Goal: Transaction & Acquisition: Purchase product/service

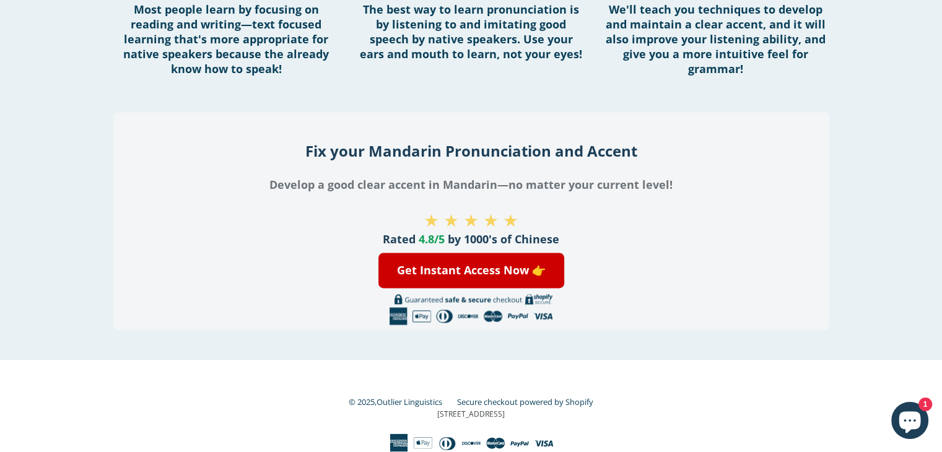
scroll to position [1750, 0]
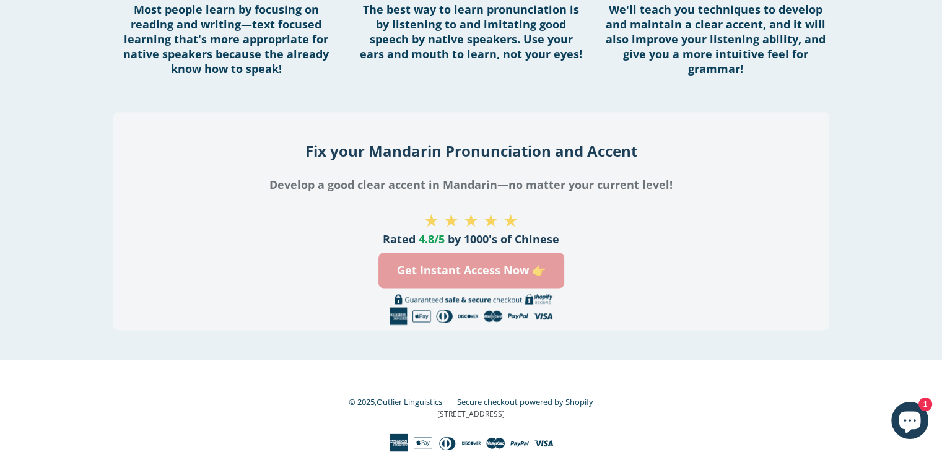
click at [481, 273] on link "Get Instant Access Now 👉" at bounding box center [471, 270] width 186 height 35
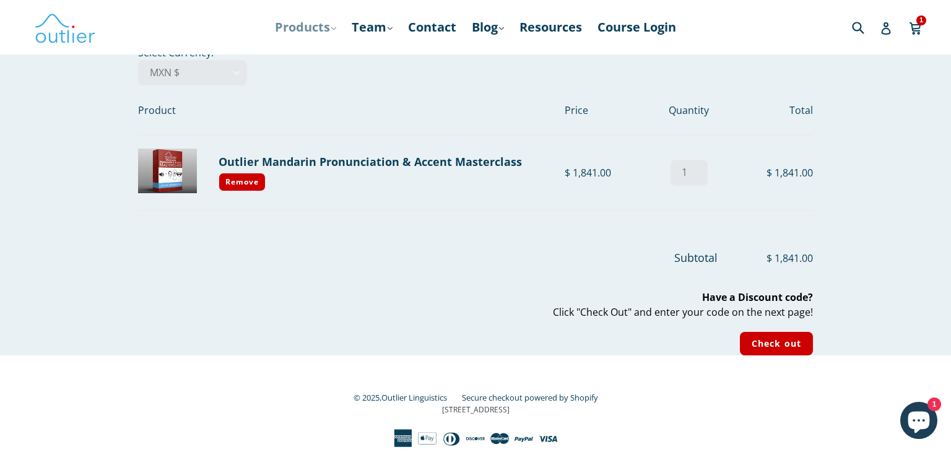
click at [326, 27] on link "Products .cls-1{fill:#231f20} expand" at bounding box center [306, 27] width 74 height 22
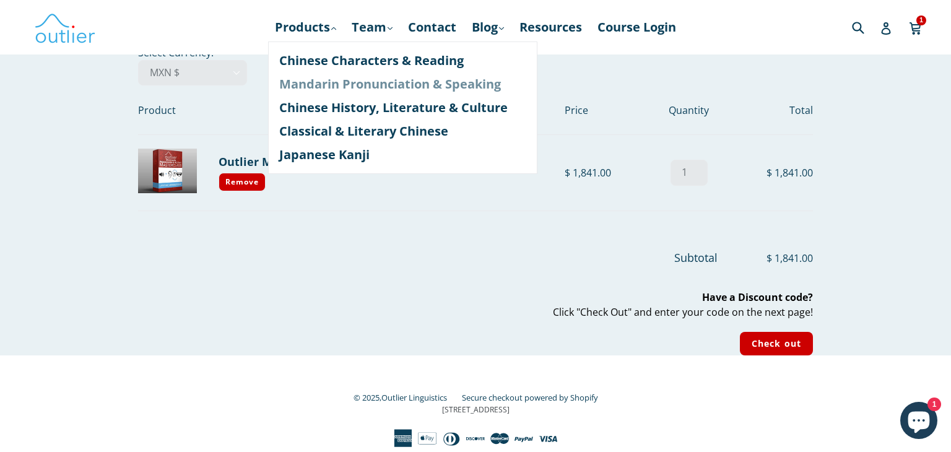
click at [330, 85] on link "Mandarin Pronunciation & Speaking" at bounding box center [402, 84] width 247 height 24
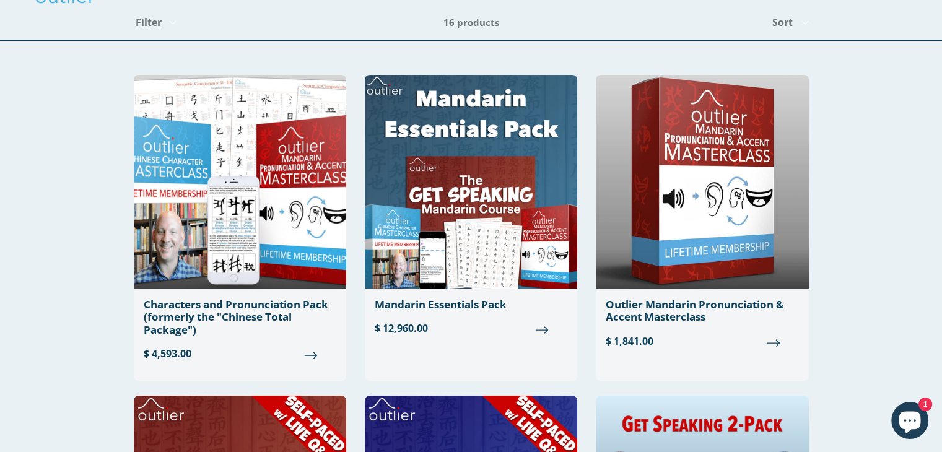
scroll to position [62, 0]
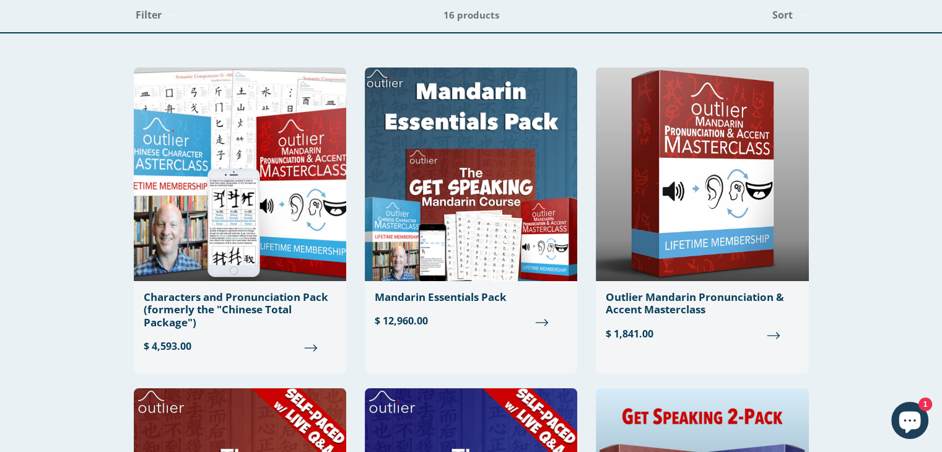
scroll to position [0, 0]
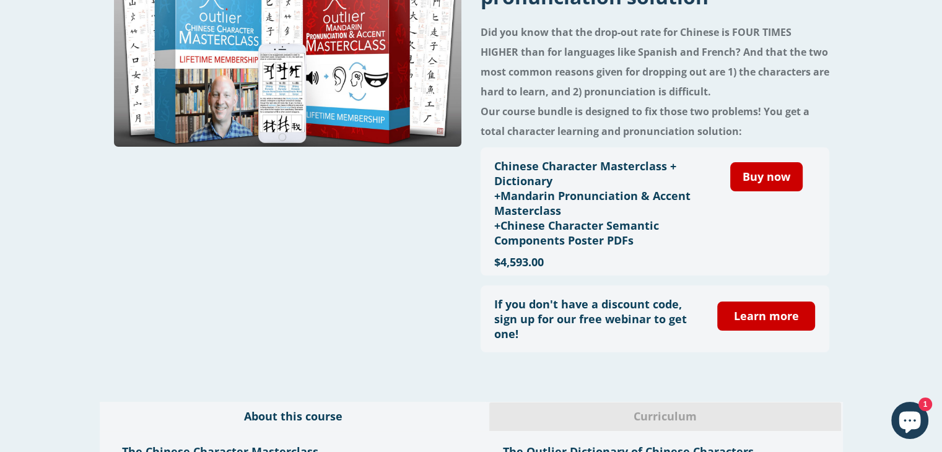
scroll to position [107, 0]
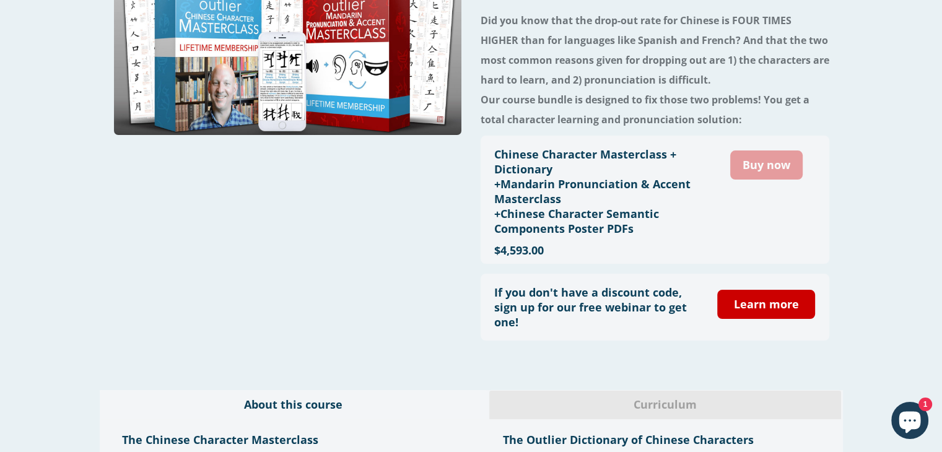
click at [785, 165] on link "Buy now" at bounding box center [766, 165] width 72 height 29
click at [362, 297] on div at bounding box center [287, 145] width 349 height 412
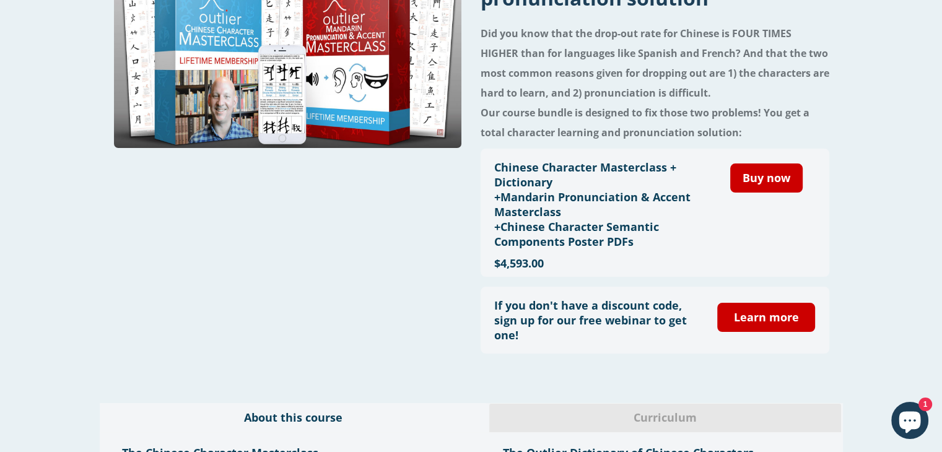
scroll to position [0, 0]
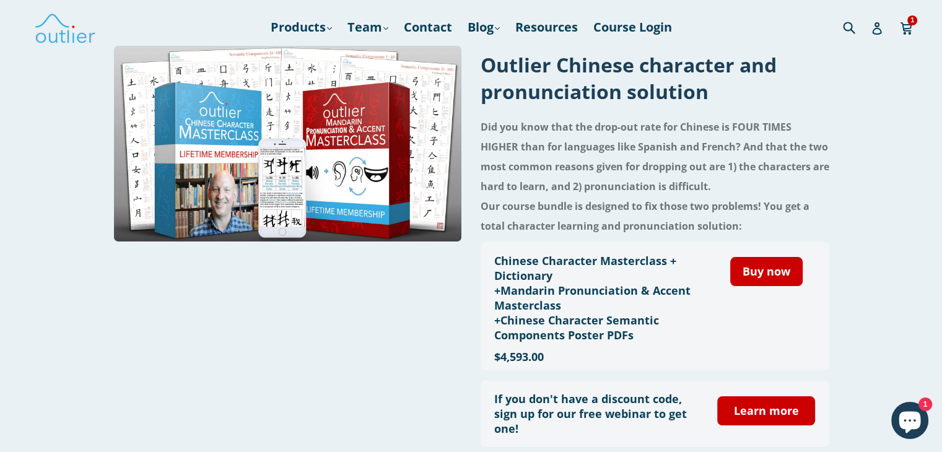
click at [880, 206] on div "Outlier Chinese character and pronunciation solution Did you know that the drop…" at bounding box center [471, 251] width 942 height 412
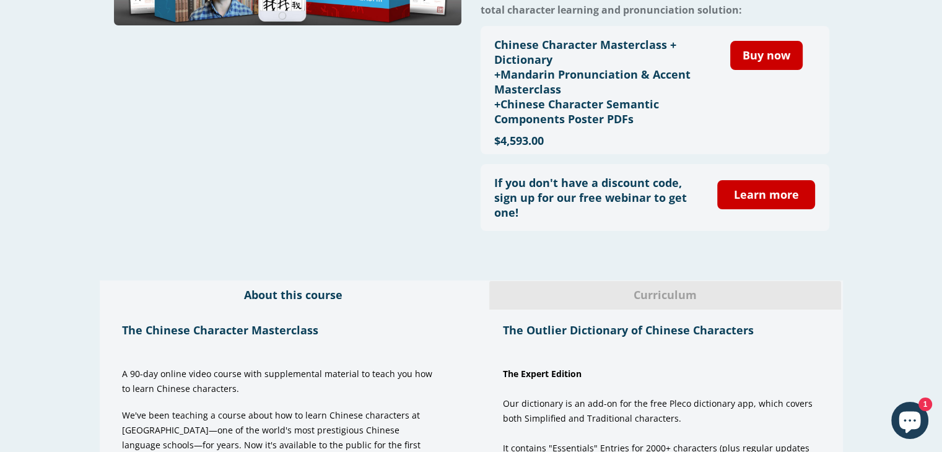
scroll to position [186, 0]
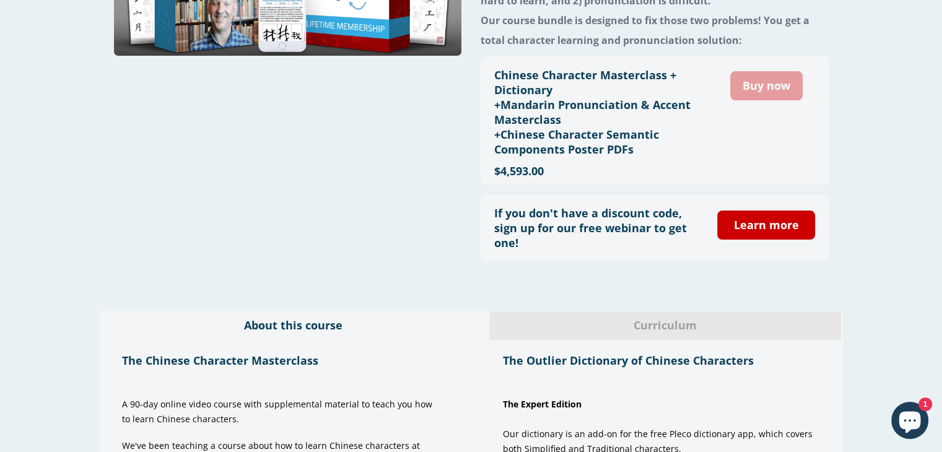
click at [749, 89] on link "Buy now" at bounding box center [766, 85] width 72 height 29
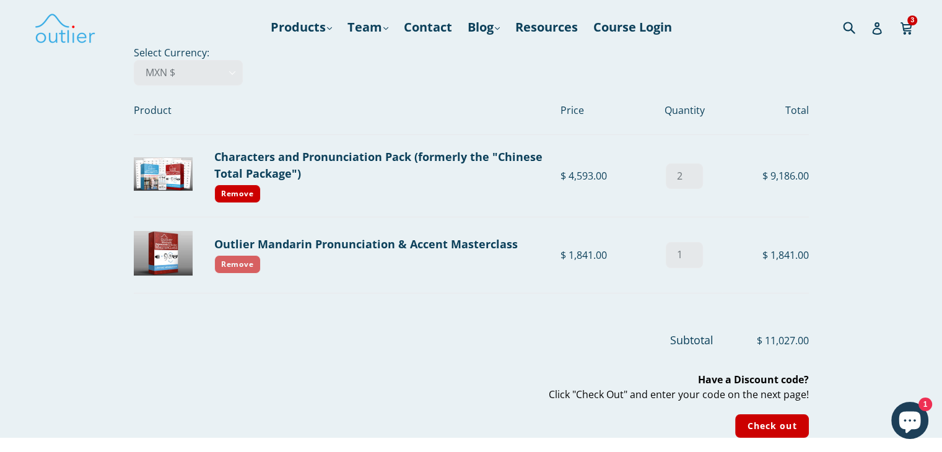
click at [250, 269] on link "Remove" at bounding box center [237, 264] width 47 height 19
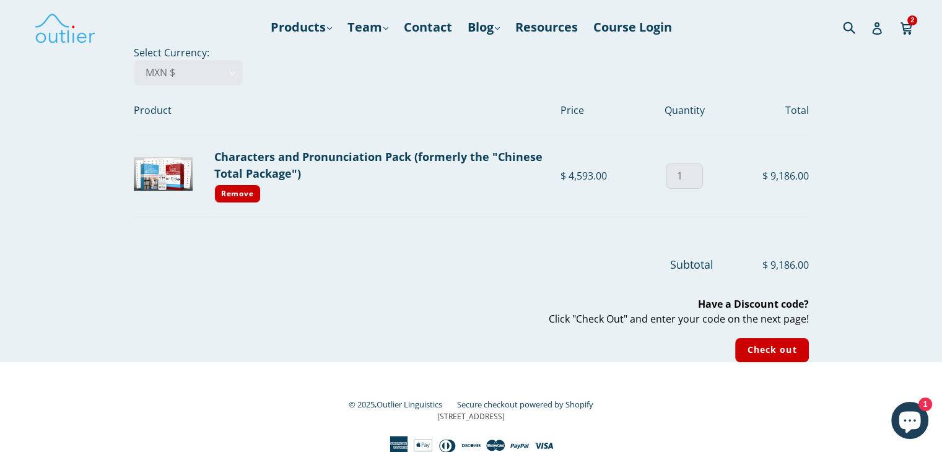
type input "1"
click at [695, 177] on input "1" at bounding box center [684, 176] width 37 height 25
click at [743, 304] on b "Have a Discount code?" at bounding box center [753, 304] width 111 height 14
click at [756, 353] on input "Check out" at bounding box center [771, 350] width 73 height 24
